Goal: Transaction & Acquisition: Purchase product/service

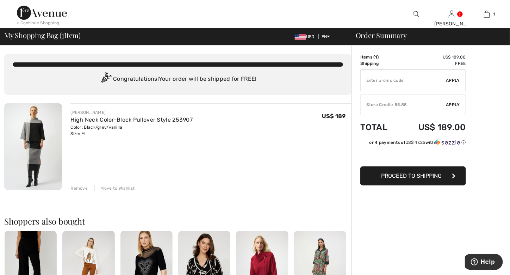
type input "NEW15"
click at [54, 18] on img at bounding box center [42, 13] width 50 height 14
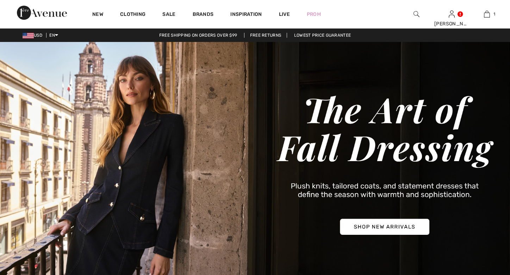
checkbox input "true"
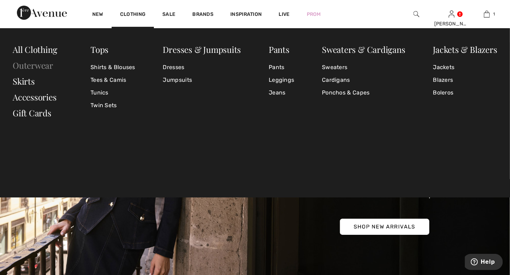
click at [39, 65] on link "Outerwear" at bounding box center [33, 65] width 41 height 11
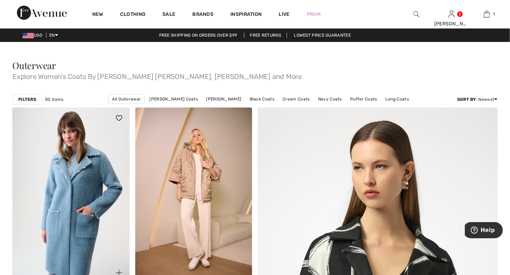
click at [23, 107] on img at bounding box center [70, 195] width 117 height 176
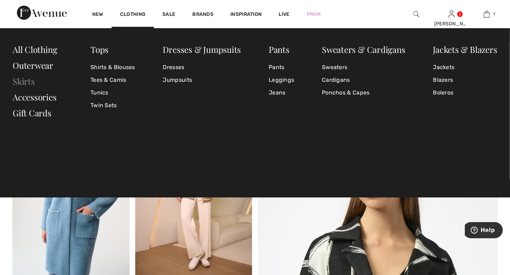
click at [30, 79] on link "Skirts" at bounding box center [24, 80] width 22 height 11
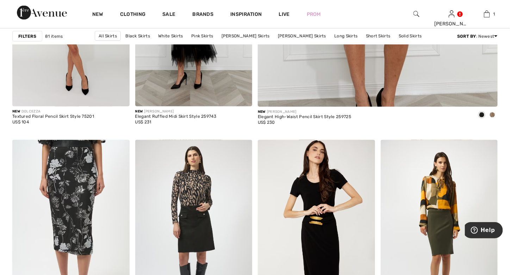
scroll to position [392, 0]
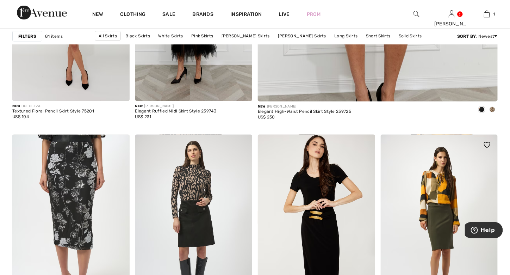
click at [384, 228] on img at bounding box center [439, 223] width 117 height 176
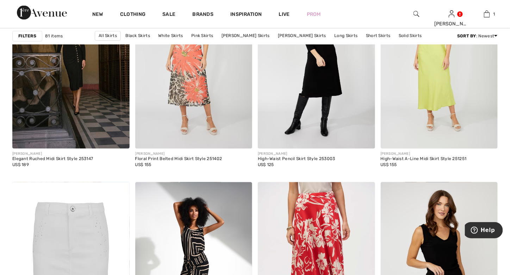
scroll to position [2196, 0]
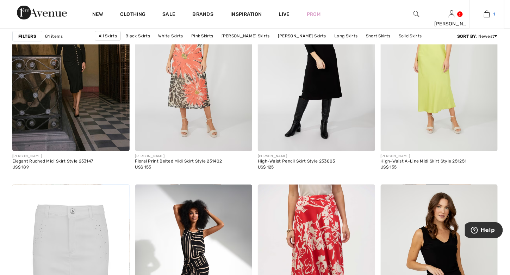
click at [490, 17] on img at bounding box center [487, 14] width 6 height 8
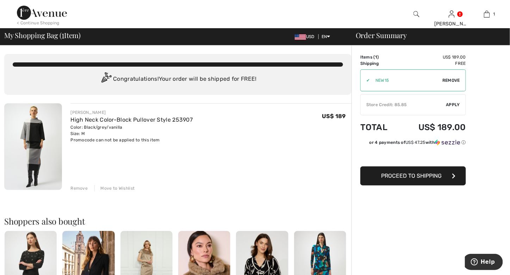
click at [449, 105] on span "Apply" at bounding box center [454, 105] width 14 height 6
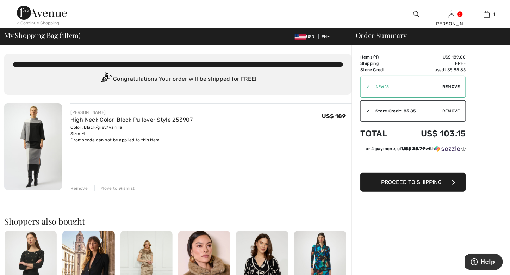
click at [392, 188] on button "Proceed to Shipping" at bounding box center [414, 182] width 106 height 19
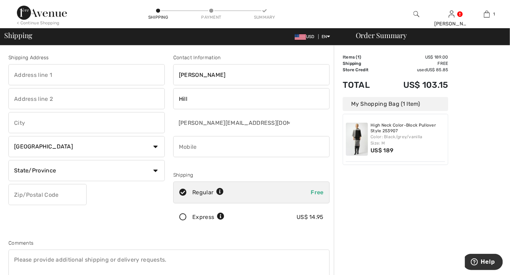
click at [53, 73] on input "text" at bounding box center [86, 74] width 156 height 21
type input "2 Battery Wharf"
type input "2404"
type input "Boston"
select select "US"
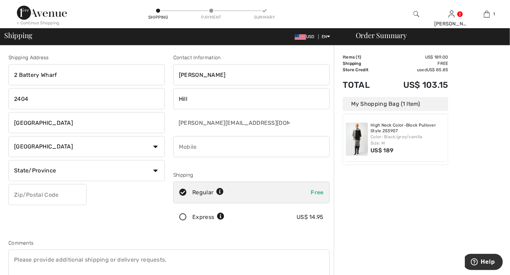
select select "MA"
type input "02109"
type input "6175436035"
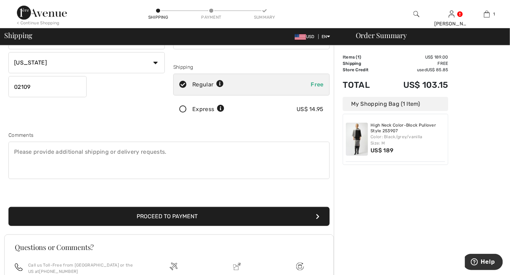
scroll to position [108, 0]
click at [225, 215] on button "Proceed to Payment" at bounding box center [168, 216] width 321 height 19
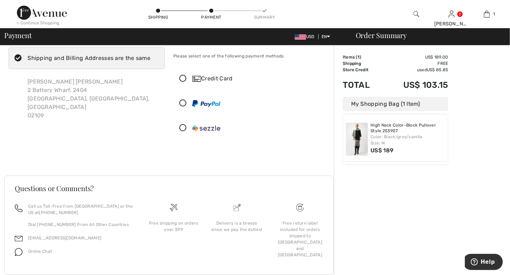
scroll to position [33, 0]
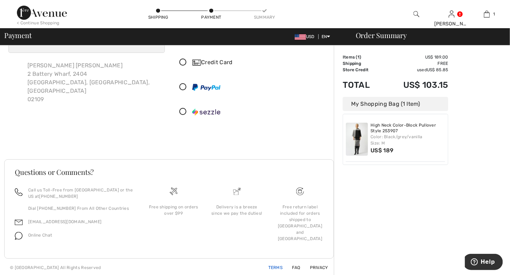
click at [277, 268] on link "Terms" at bounding box center [271, 267] width 23 height 5
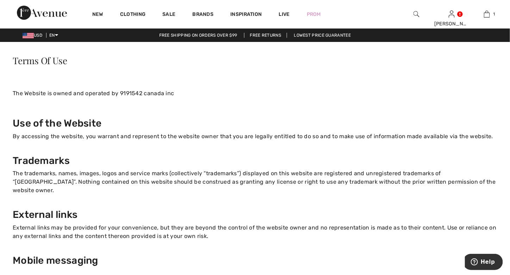
click at [268, 36] on link "Free Returns" at bounding box center [265, 35] width 43 height 5
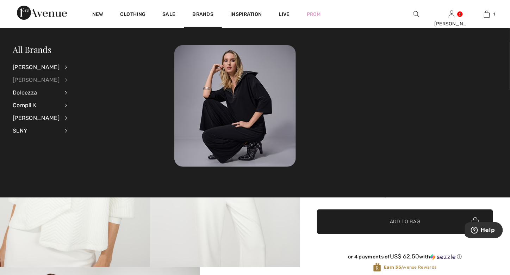
click at [45, 78] on div "[PERSON_NAME]" at bounding box center [36, 80] width 47 height 13
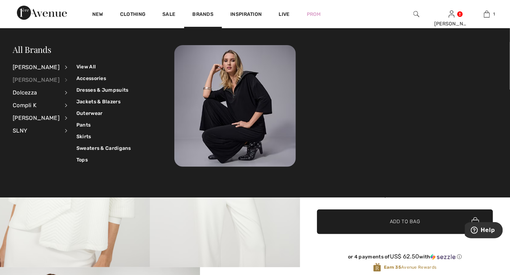
click at [45, 78] on div "Frank Lyman" at bounding box center [36, 80] width 47 height 13
click at [77, 66] on link "View All" at bounding box center [103, 67] width 55 height 12
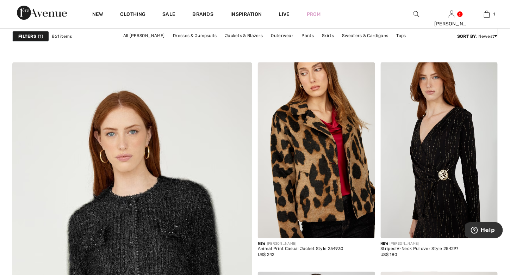
scroll to position [1791, 0]
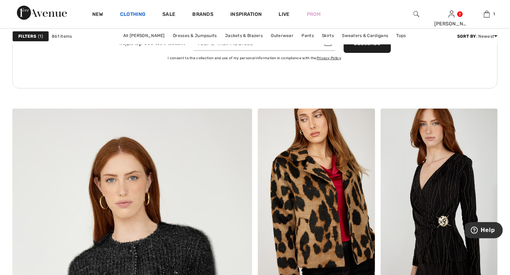
click at [133, 15] on link "Clothing" at bounding box center [132, 14] width 25 height 7
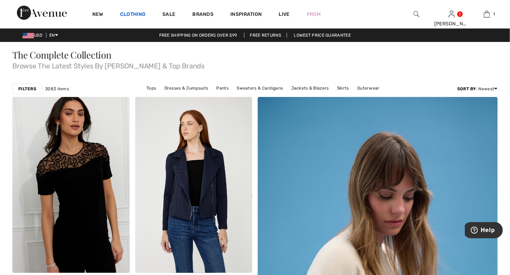
click at [130, 16] on link "Clothing" at bounding box center [132, 14] width 25 height 7
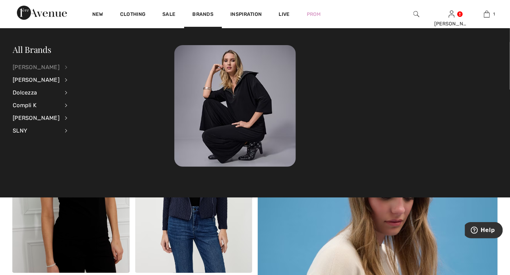
click at [39, 70] on div "[PERSON_NAME]" at bounding box center [36, 67] width 47 height 13
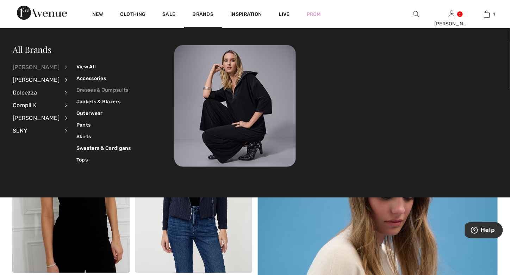
click at [97, 88] on link "Dresses & Jumpsuits" at bounding box center [103, 90] width 55 height 12
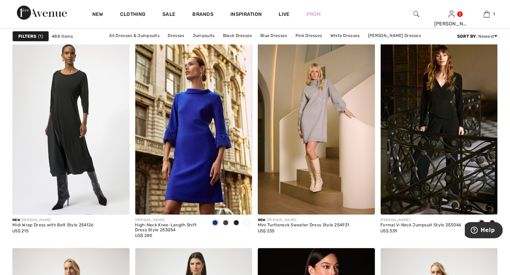
scroll to position [982, 0]
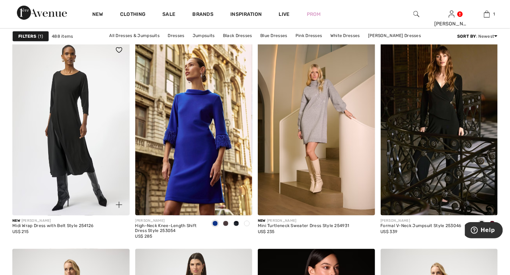
click at [73, 162] on img at bounding box center [70, 127] width 117 height 176
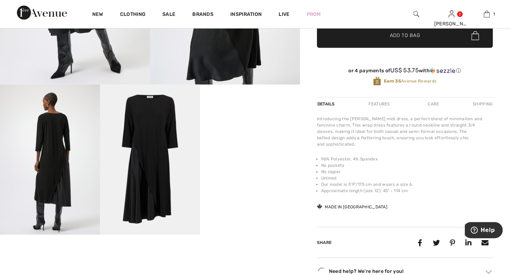
scroll to position [183, 0]
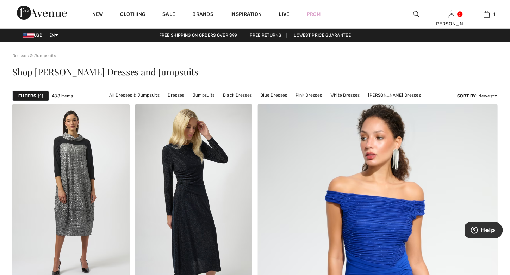
click at [26, 96] on strong "Filters" at bounding box center [27, 96] width 18 height 6
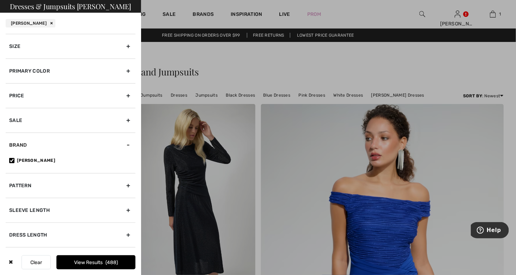
click at [123, 208] on div "Sleeve length" at bounding box center [71, 210] width 130 height 25
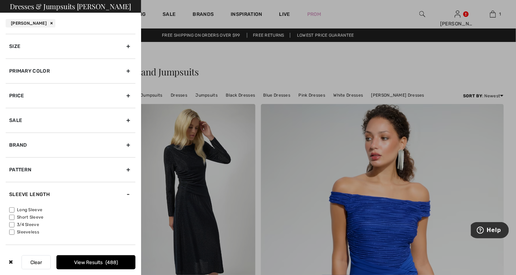
click at [32, 208] on label "Long Sleeve" at bounding box center [72, 210] width 126 height 6
click at [14, 208] on input"] "Long Sleeve" at bounding box center [11, 209] width 5 height 5
checkbox input"] "true"
click at [26, 223] on label "3/4 Sleeve" at bounding box center [72, 224] width 126 height 6
click at [14, 223] on input"] "3/4 Sleeve" at bounding box center [11, 224] width 5 height 5
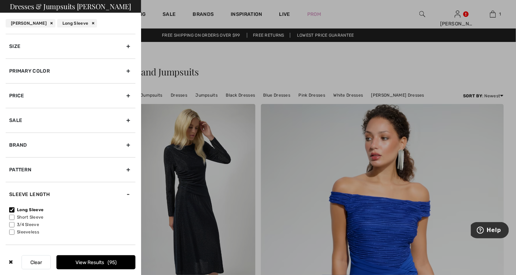
checkbox input"] "true"
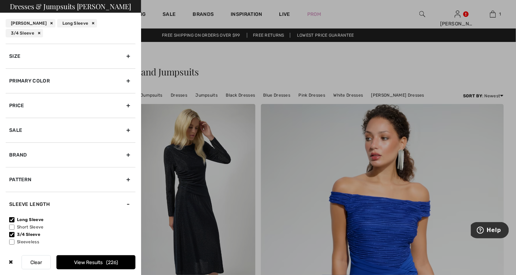
click at [122, 145] on div "Brand" at bounding box center [71, 154] width 130 height 25
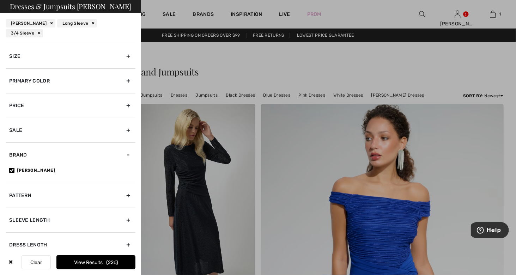
click at [123, 232] on div "Dress Length" at bounding box center [71, 244] width 130 height 25
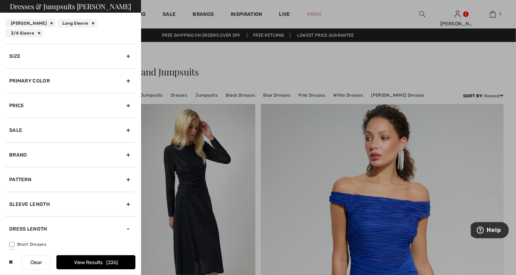
click at [38, 248] on label "Long Dresses" at bounding box center [72, 251] width 126 height 6
click at [14, 249] on input"] "Long Dresses" at bounding box center [11, 251] width 5 height 5
checkbox input"] "true"
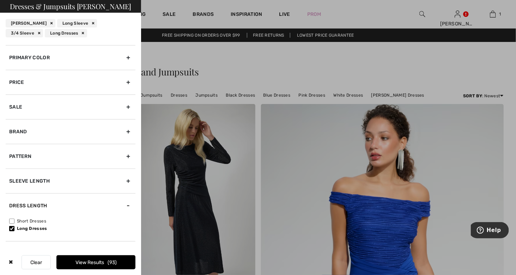
scroll to position [38, 0]
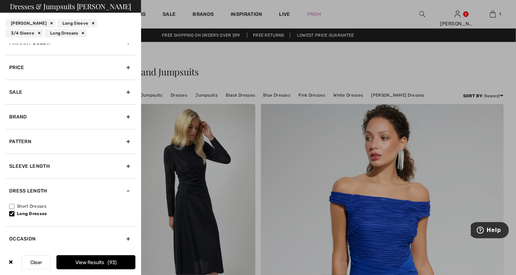
click at [93, 265] on button "View Results 93" at bounding box center [95, 262] width 79 height 14
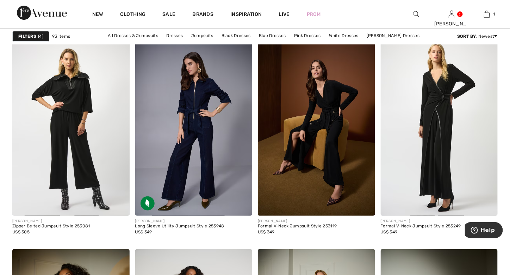
scroll to position [2634, 0]
click at [59, 167] on img at bounding box center [70, 128] width 117 height 176
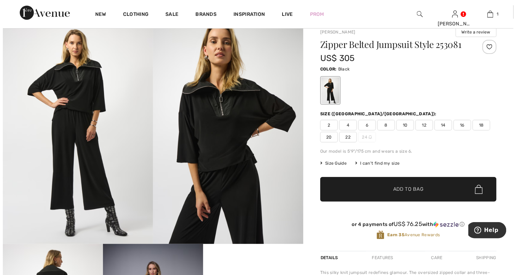
scroll to position [21, 0]
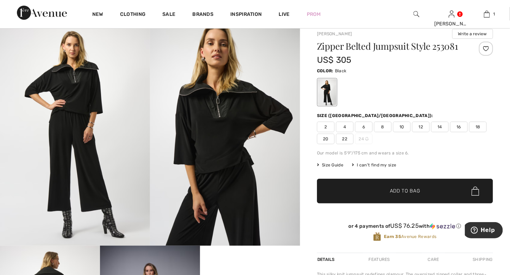
click at [64, 167] on img at bounding box center [75, 132] width 150 height 225
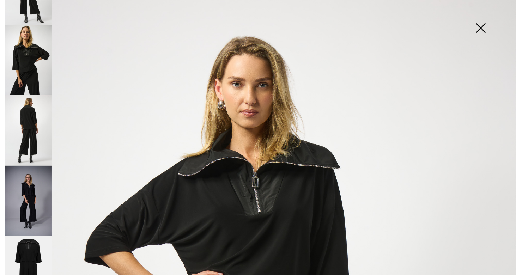
scroll to position [64, 0]
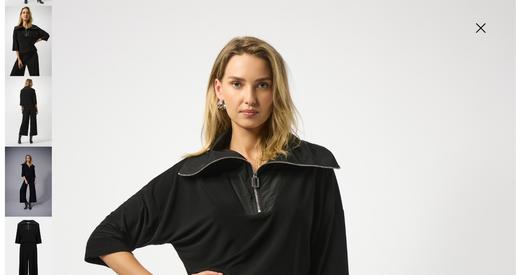
click at [32, 230] on img at bounding box center [28, 252] width 47 height 70
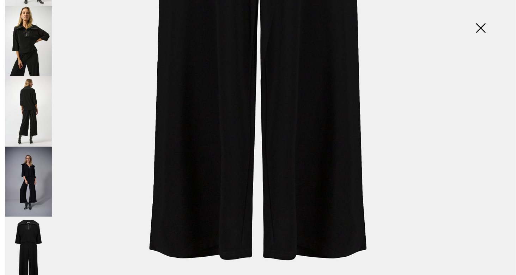
scroll to position [491, 0]
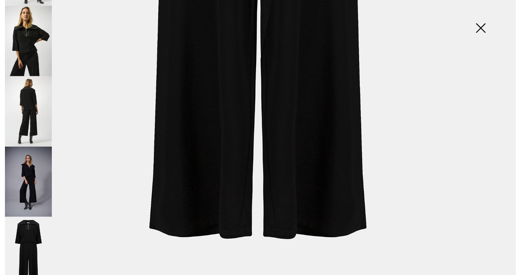
click at [38, 185] on img at bounding box center [28, 182] width 47 height 70
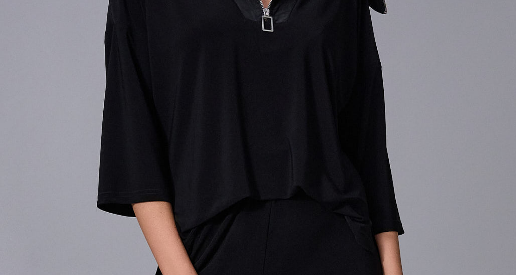
scroll to position [21, 0]
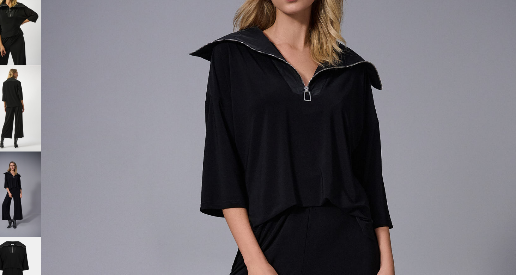
click at [30, 114] on img at bounding box center [28, 111] width 47 height 70
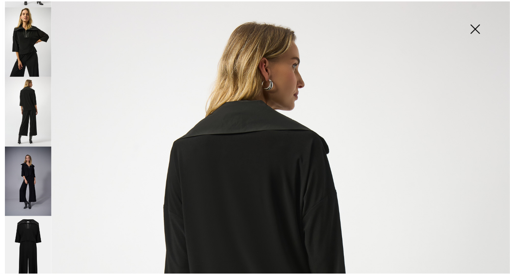
scroll to position [0, 0]
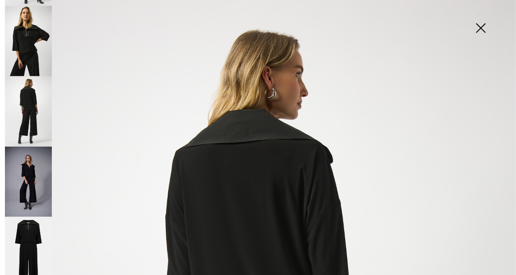
click at [479, 25] on img at bounding box center [480, 29] width 35 height 36
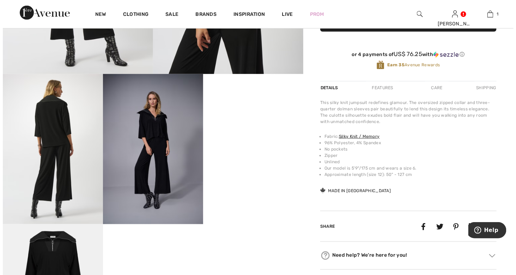
scroll to position [194, 0]
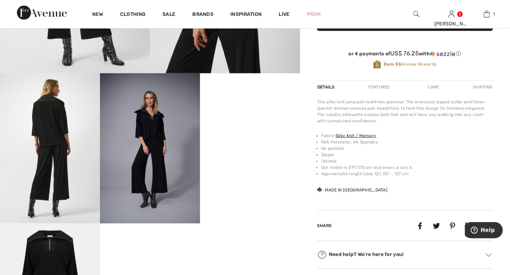
click at [170, 164] on img at bounding box center [150, 148] width 100 height 150
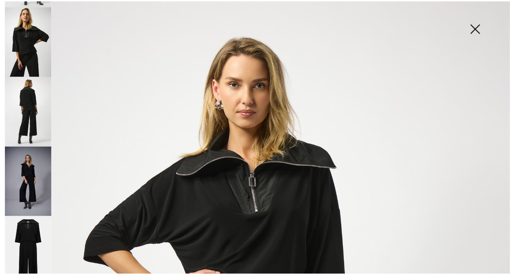
scroll to position [1, 0]
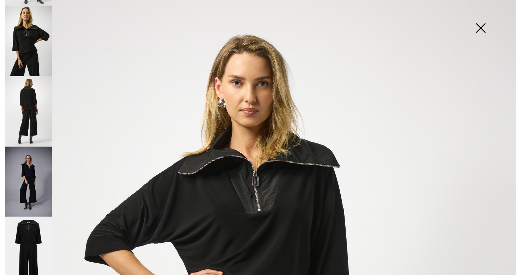
click at [481, 29] on img at bounding box center [480, 29] width 35 height 36
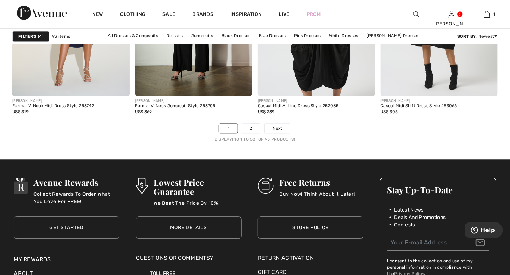
scroll to position [3173, 0]
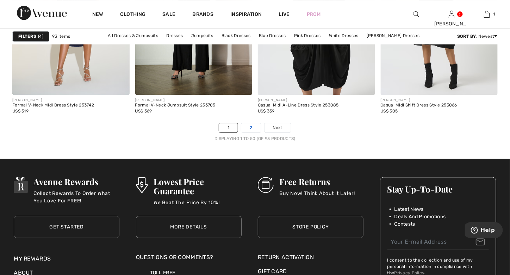
click at [250, 129] on link "2" at bounding box center [250, 127] width 19 height 9
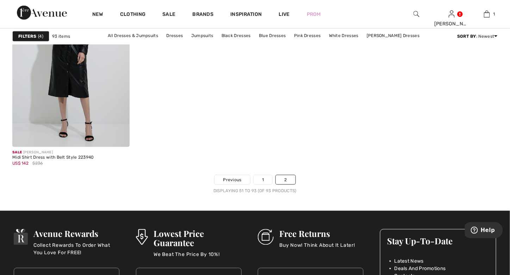
scroll to position [2909, 0]
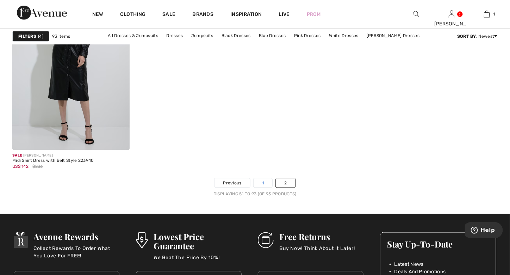
click at [264, 186] on link "1" at bounding box center [263, 182] width 19 height 9
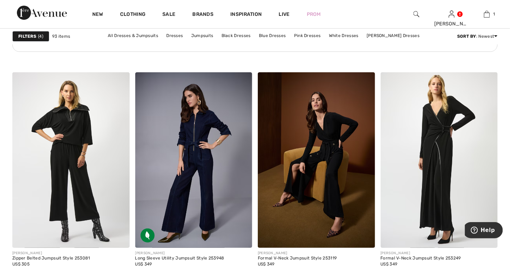
scroll to position [2603, 0]
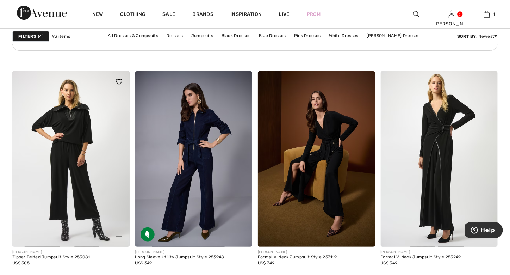
click at [84, 199] on img at bounding box center [70, 159] width 117 height 176
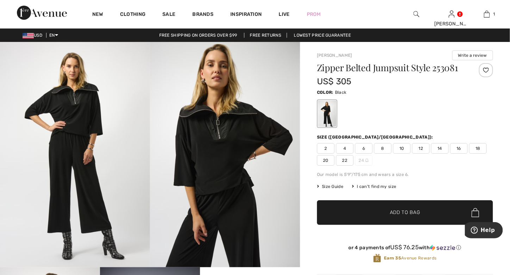
click at [382, 150] on span "8" at bounding box center [383, 148] width 18 height 11
click at [389, 187] on div "I can't find my size" at bounding box center [374, 186] width 44 height 6
click at [379, 188] on div "I can't find my size" at bounding box center [374, 186] width 44 height 6
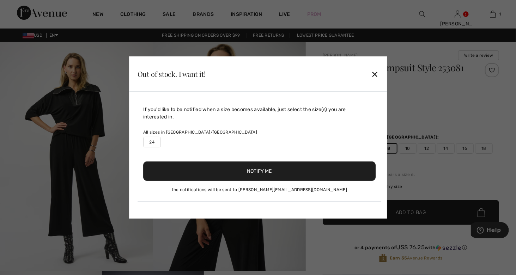
click at [372, 78] on div "✕" at bounding box center [374, 74] width 7 height 15
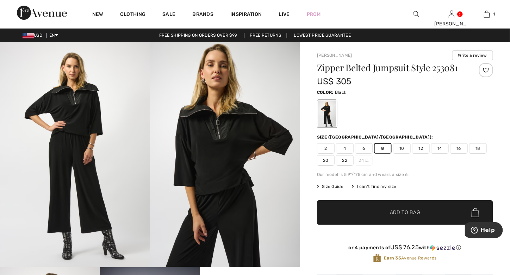
click at [248, 14] on span "Inspiration" at bounding box center [245, 14] width 31 height 7
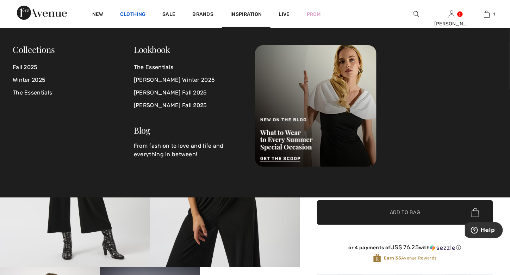
click at [137, 13] on link "Clothing" at bounding box center [132, 14] width 25 height 7
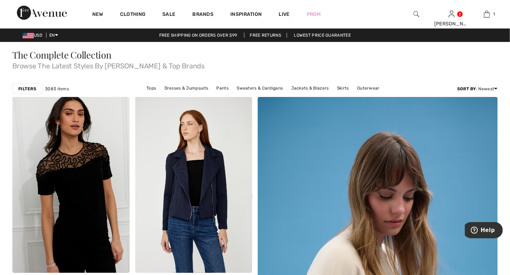
click at [408, 15] on div at bounding box center [416, 14] width 35 height 28
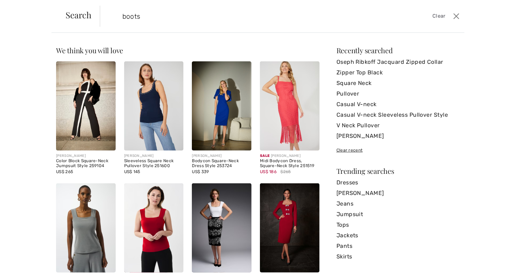
type input "boots"
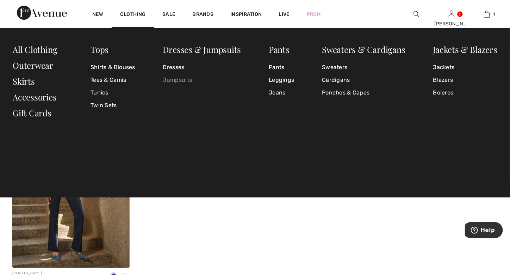
click at [187, 78] on link "Jumpsuits" at bounding box center [202, 80] width 78 height 13
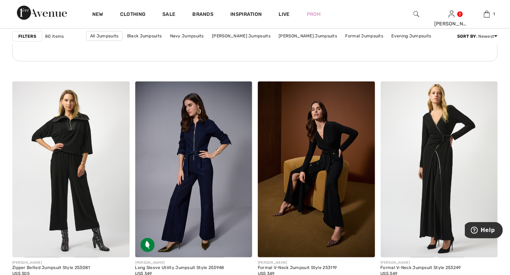
scroll to position [969, 0]
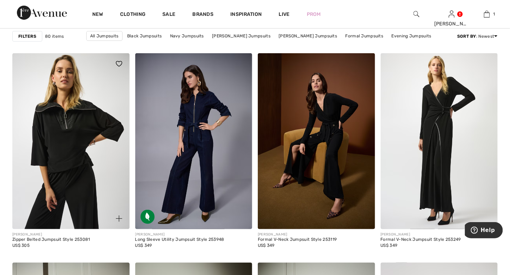
click at [51, 147] on img at bounding box center [70, 141] width 117 height 176
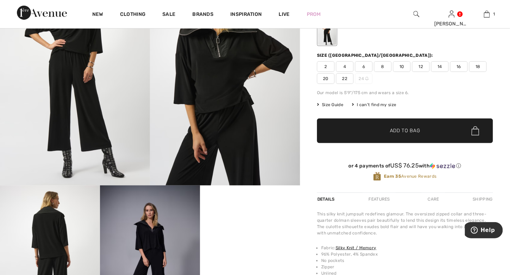
scroll to position [76, 0]
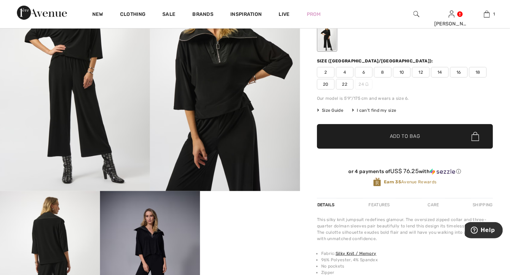
click at [384, 72] on span "8" at bounding box center [383, 72] width 18 height 11
click at [382, 139] on span "✔ Added to Bag" at bounding box center [394, 136] width 43 height 7
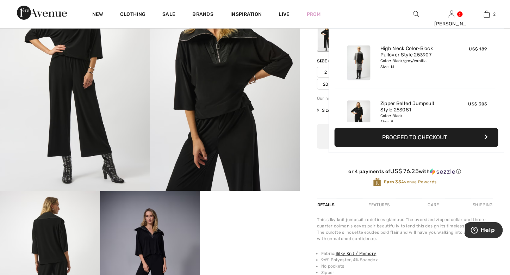
scroll to position [21, 0]
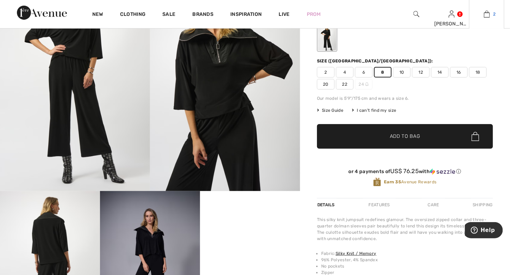
click at [481, 18] on link "2" at bounding box center [487, 14] width 35 height 8
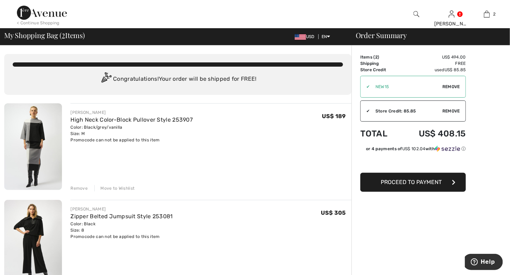
click at [32, 158] on img at bounding box center [33, 146] width 58 height 87
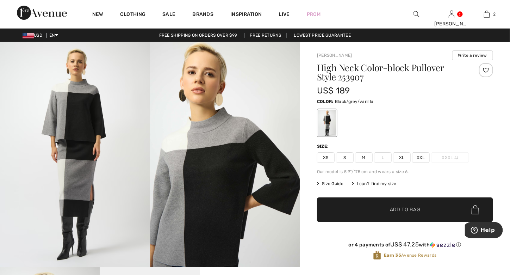
click at [416, 17] on img at bounding box center [417, 14] width 6 height 8
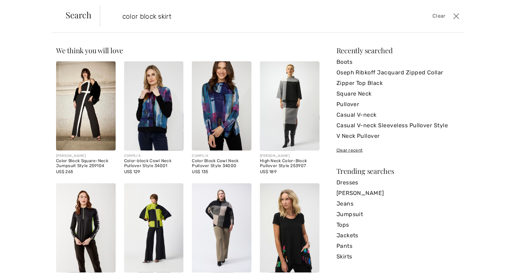
type input "color block skirt"
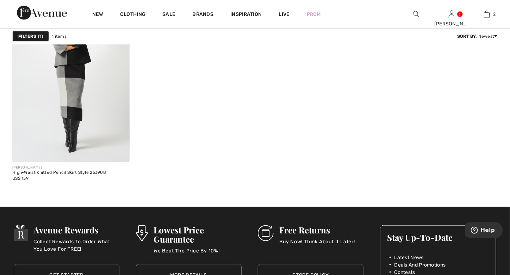
scroll to position [118, 0]
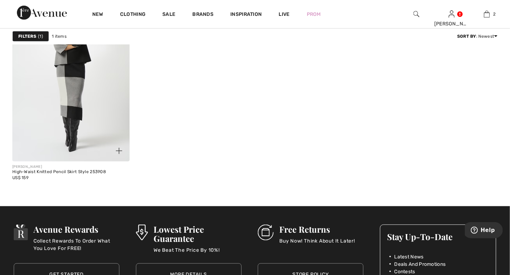
click at [88, 130] on img at bounding box center [70, 74] width 117 height 176
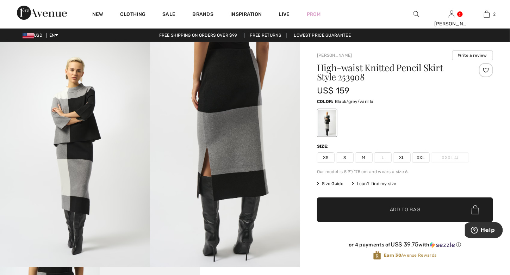
click at [363, 158] on span "M" at bounding box center [364, 157] width 18 height 11
click at [358, 211] on span "✔ Added to Bag Add to Bag" at bounding box center [405, 209] width 176 height 25
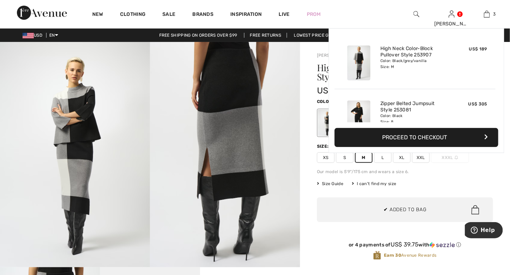
scroll to position [76, 0]
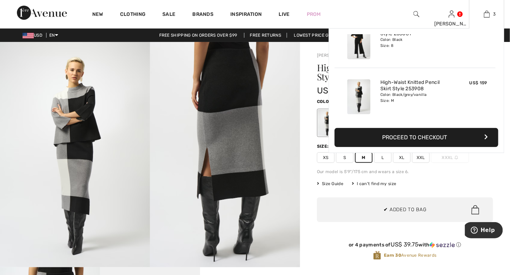
click at [386, 139] on button "Proceed to Checkout" at bounding box center [417, 137] width 164 height 19
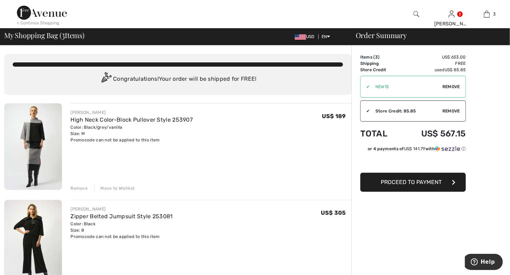
click at [281, 149] on div "[PERSON_NAME] High Neck Color-Block Pullover Style 253907 Color: Black/grey/van…" at bounding box center [210, 147] width 281 height 88
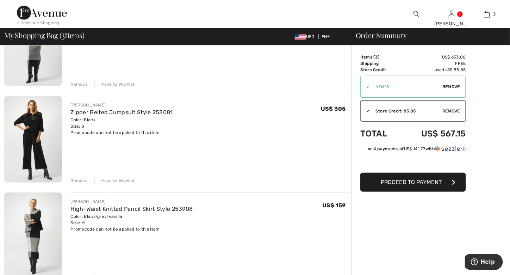
scroll to position [103, 0]
click at [75, 183] on div "Remove" at bounding box center [78, 182] width 17 height 6
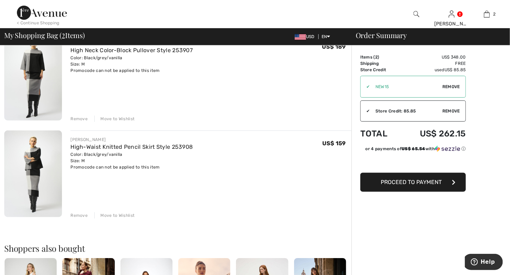
scroll to position [0, 0]
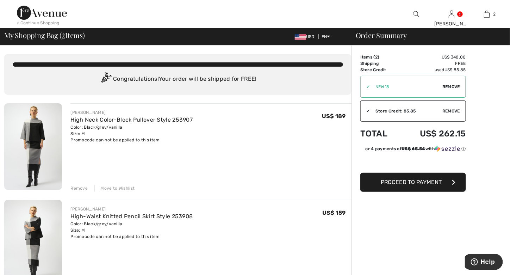
click at [417, 185] on button "Proceed to Payment" at bounding box center [414, 182] width 106 height 19
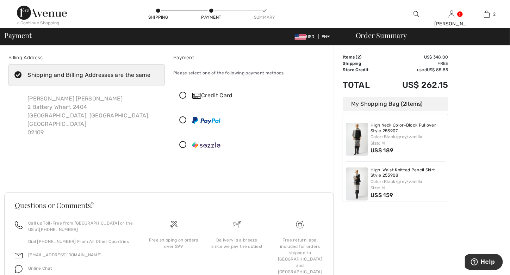
click at [184, 96] on icon at bounding box center [183, 95] width 19 height 7
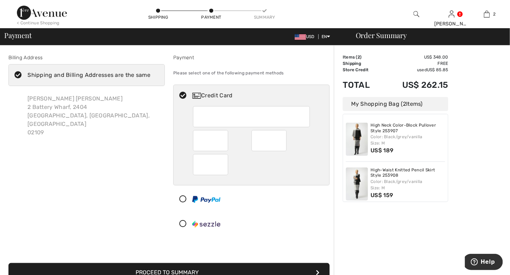
click at [180, 269] on button "Proceed to Summary" at bounding box center [168, 272] width 321 height 19
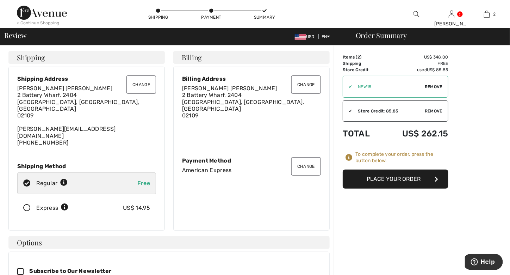
click at [396, 176] on button "Place Your Order" at bounding box center [396, 179] width 106 height 19
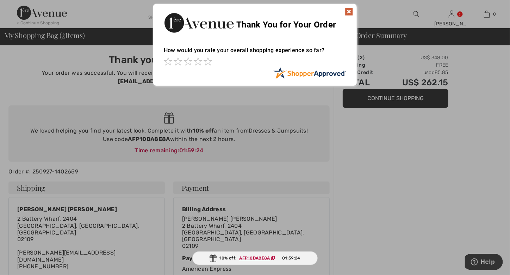
click at [350, 10] on img at bounding box center [349, 11] width 8 height 8
